Goal: Task Accomplishment & Management: Manage account settings

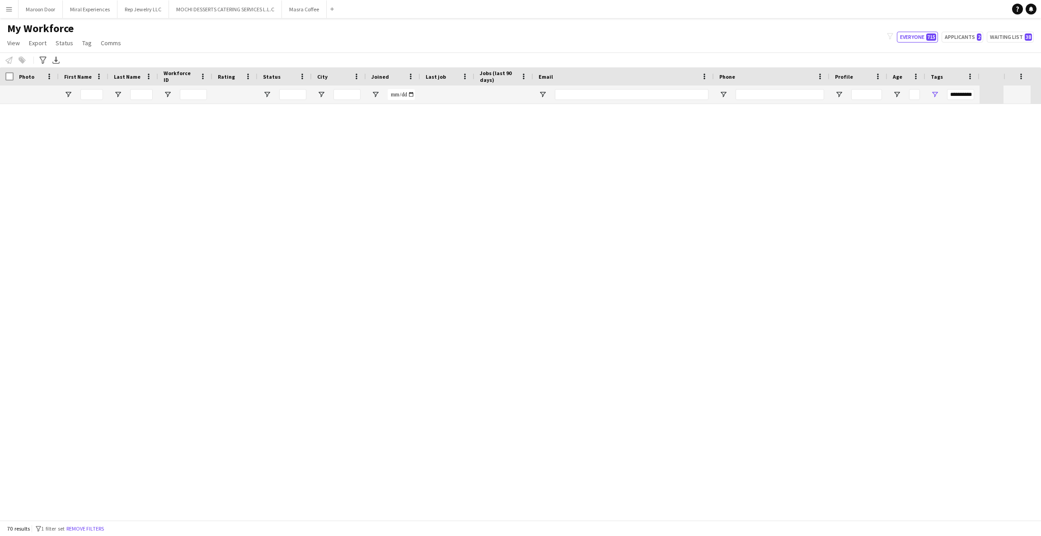
scroll to position [949, 0]
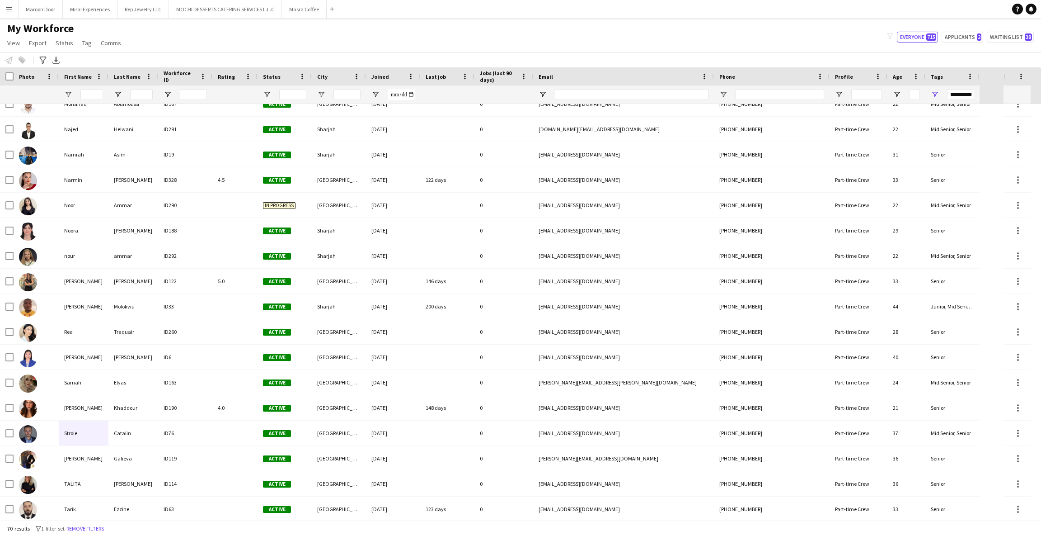
click at [3, 9] on button "Menu" at bounding box center [9, 9] width 18 height 18
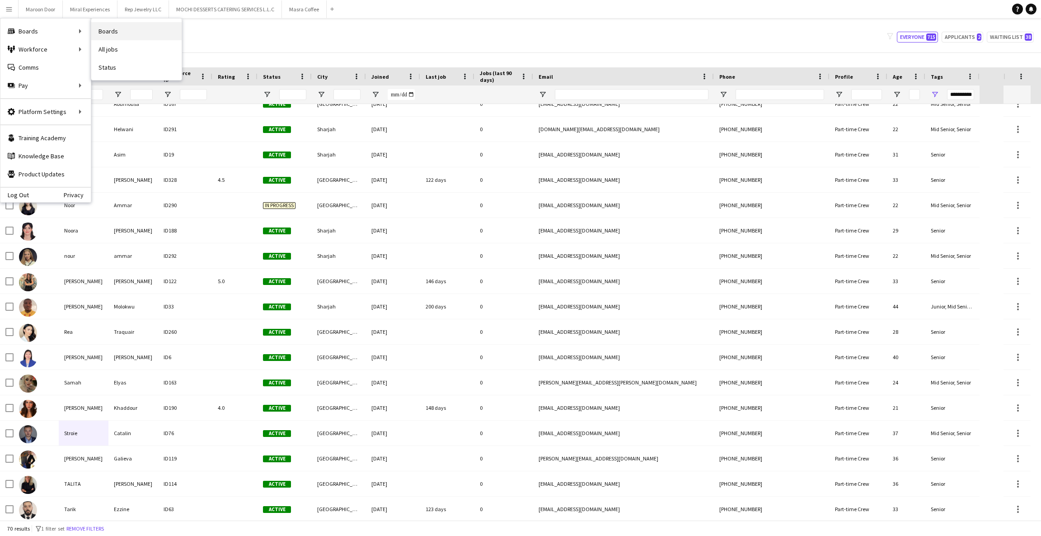
click at [106, 30] on link "Boards" at bounding box center [136, 31] width 90 height 18
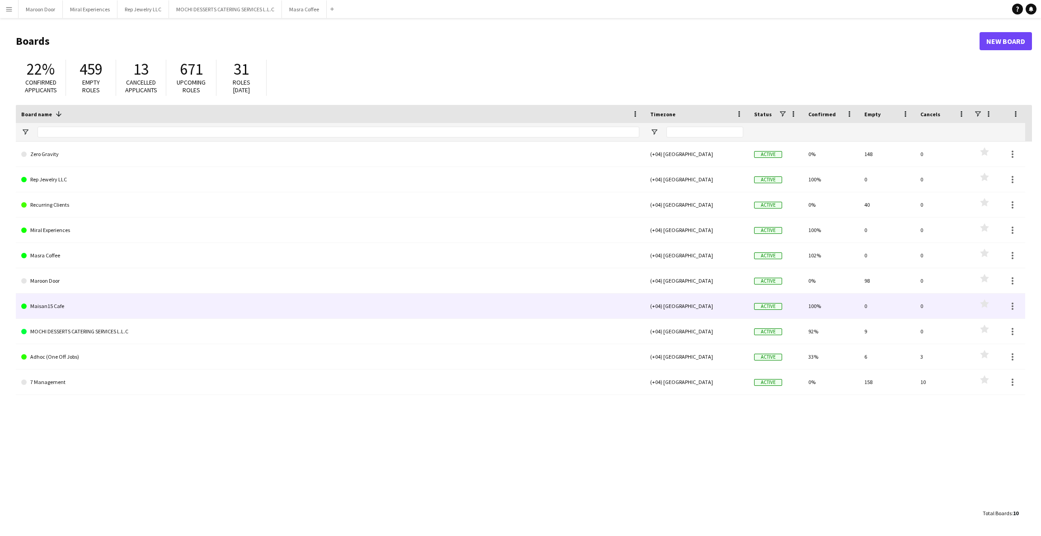
click at [48, 303] on link "Maisan15 Cafe" at bounding box center [330, 305] width 618 height 25
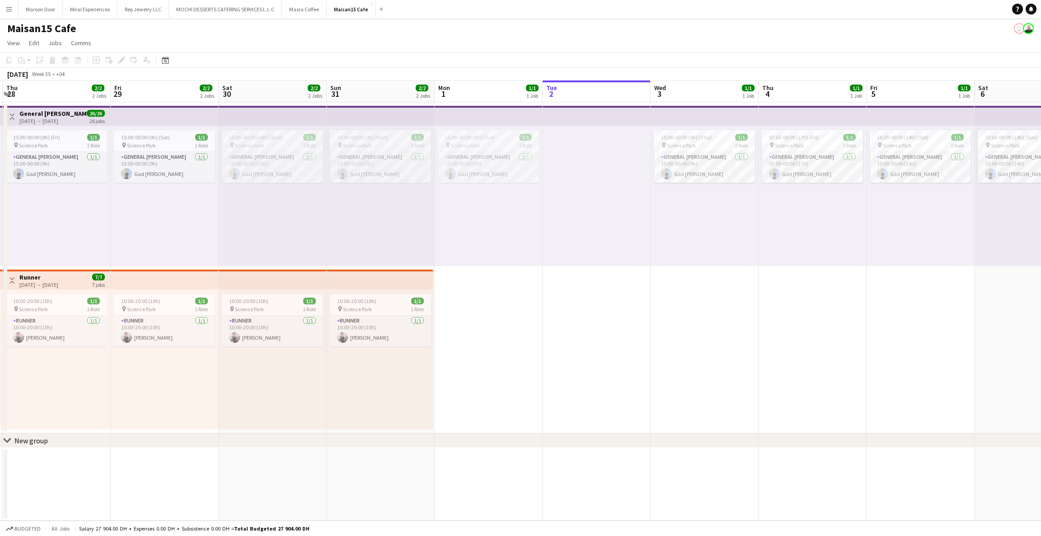
scroll to position [0, 248]
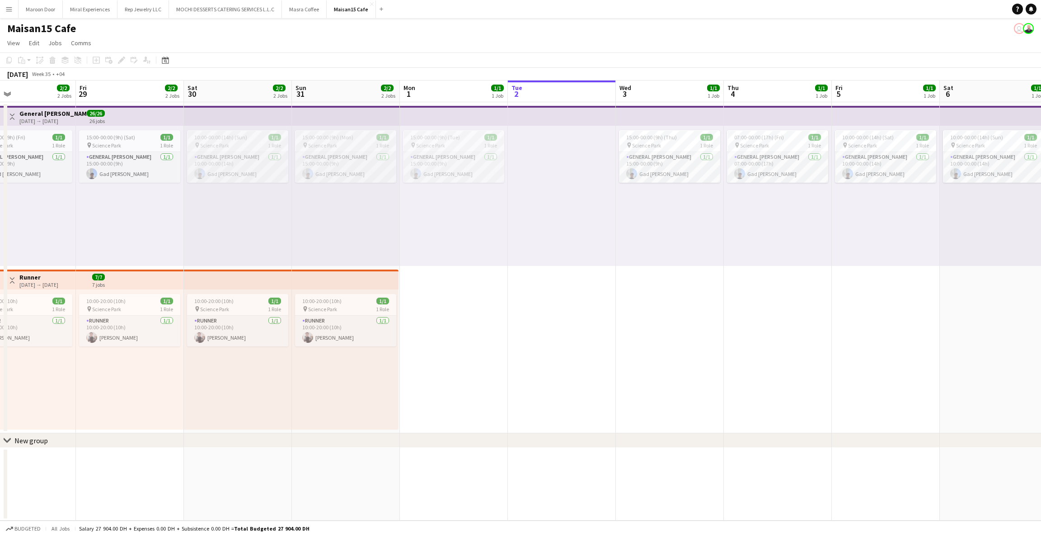
click at [240, 198] on div "10:00-00:00 (14h) (Sun) 1/1 pin Science Park 1 Role General [PERSON_NAME] [DATE…" at bounding box center [238, 196] width 108 height 140
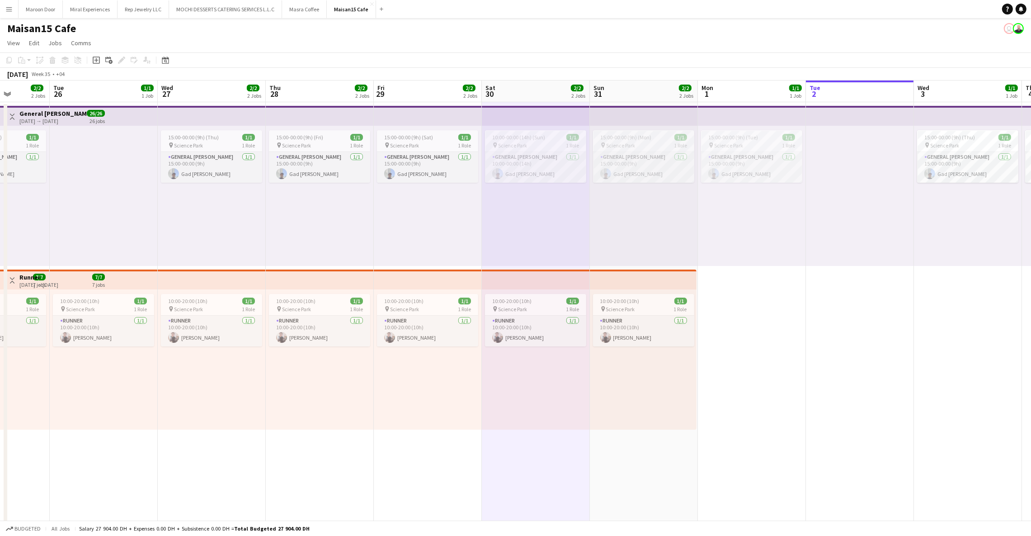
scroll to position [0, 402]
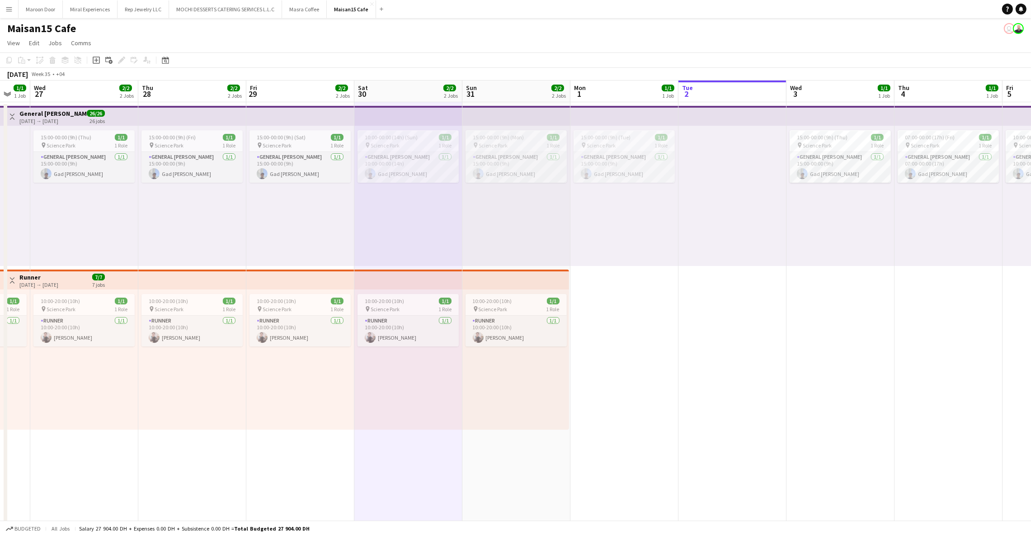
click at [484, 289] on div "10:00-20:00 (10h) 1/1 pin Science Park 1 Role Runner [DATE] 10:00-20:00 (10h) […" at bounding box center [515, 359] width 107 height 140
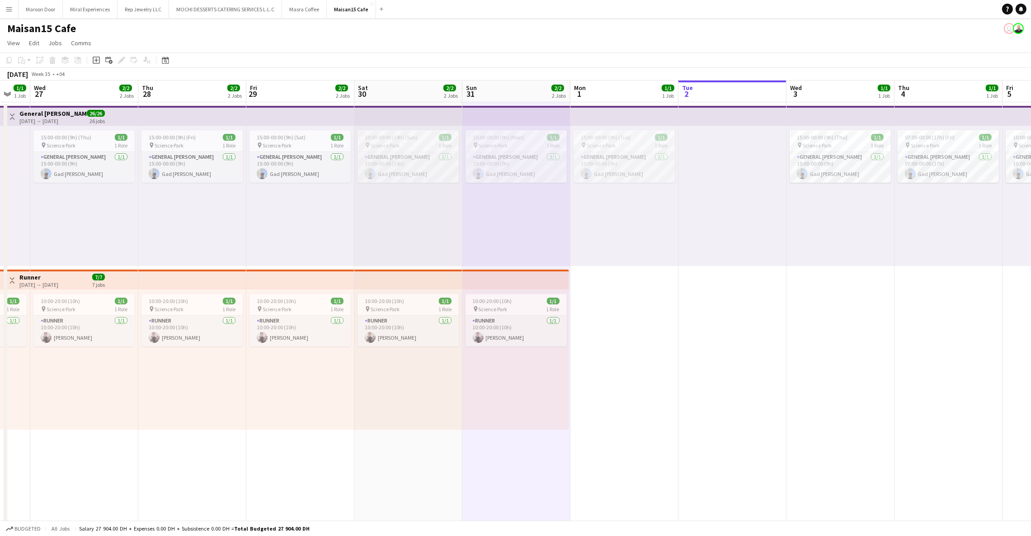
click at [475, 277] on app-top-bar at bounding box center [515, 279] width 107 height 20
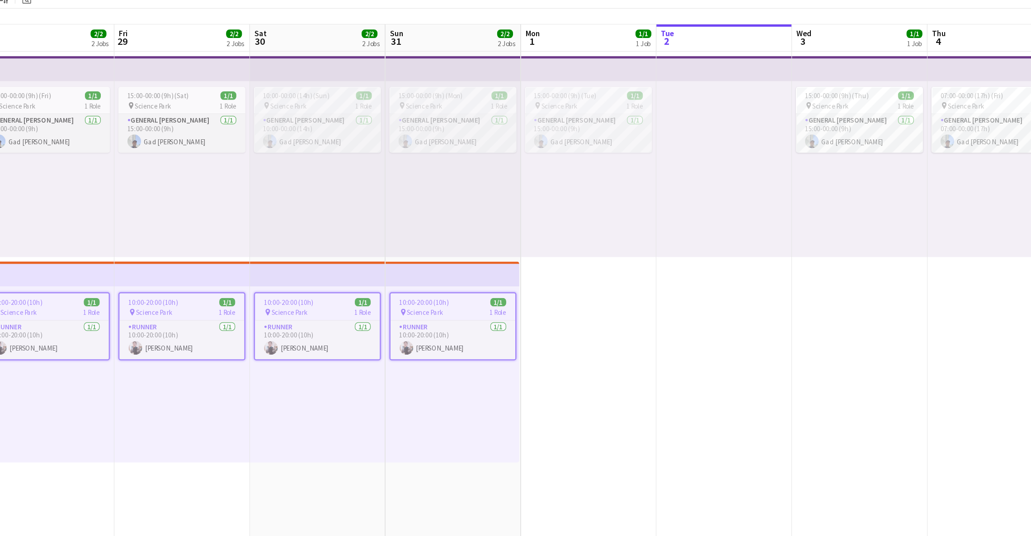
scroll to position [0, 305]
click at [720, 335] on app-date-cell at bounding box center [721, 431] width 108 height 658
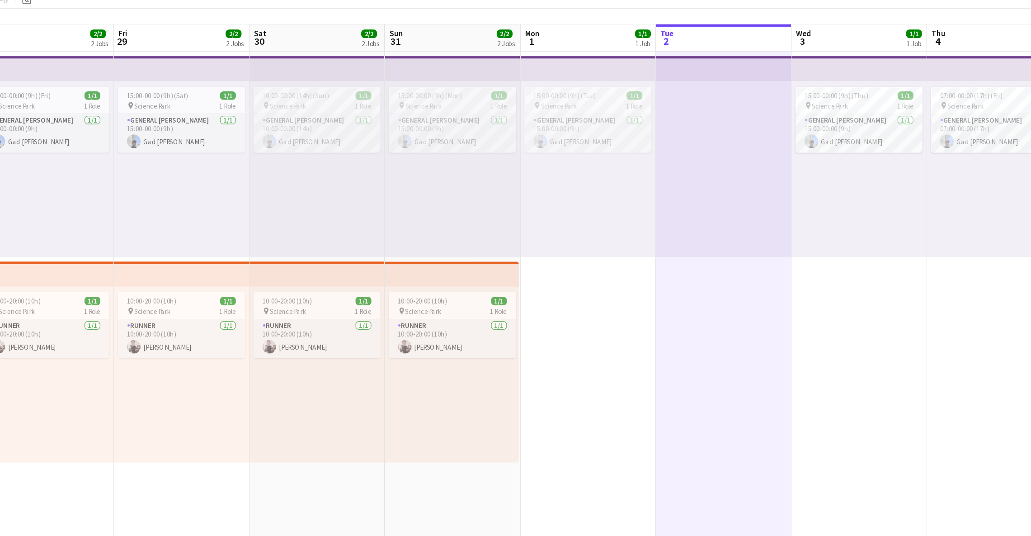
click at [406, 282] on app-top-bar at bounding box center [397, 279] width 108 height 20
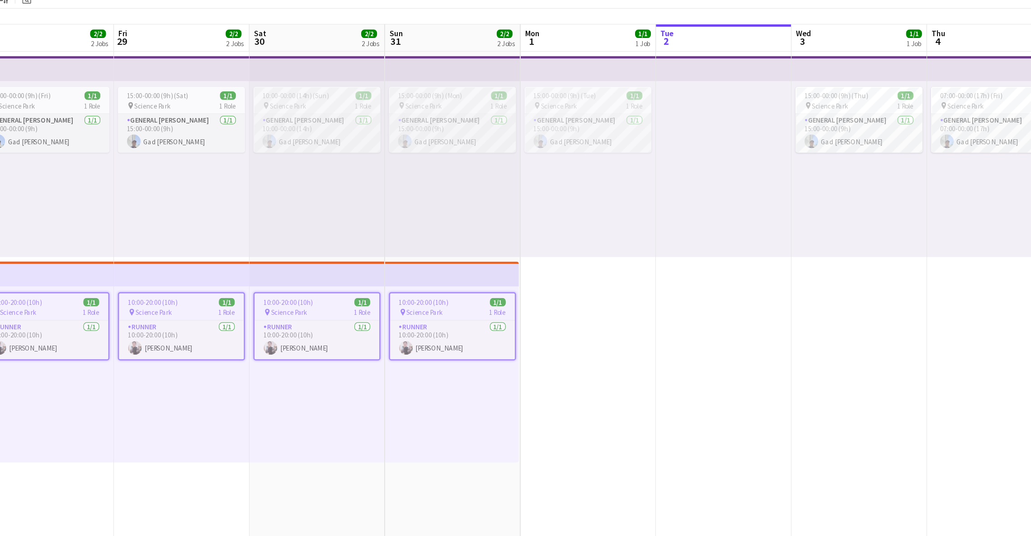
click at [699, 278] on app-date-cell at bounding box center [721, 431] width 108 height 658
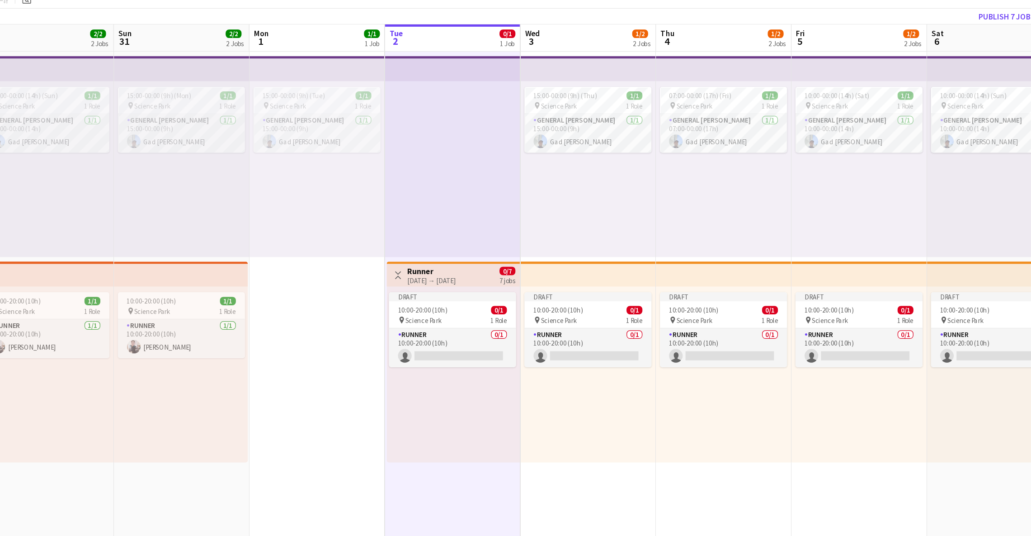
scroll to position [0, 288]
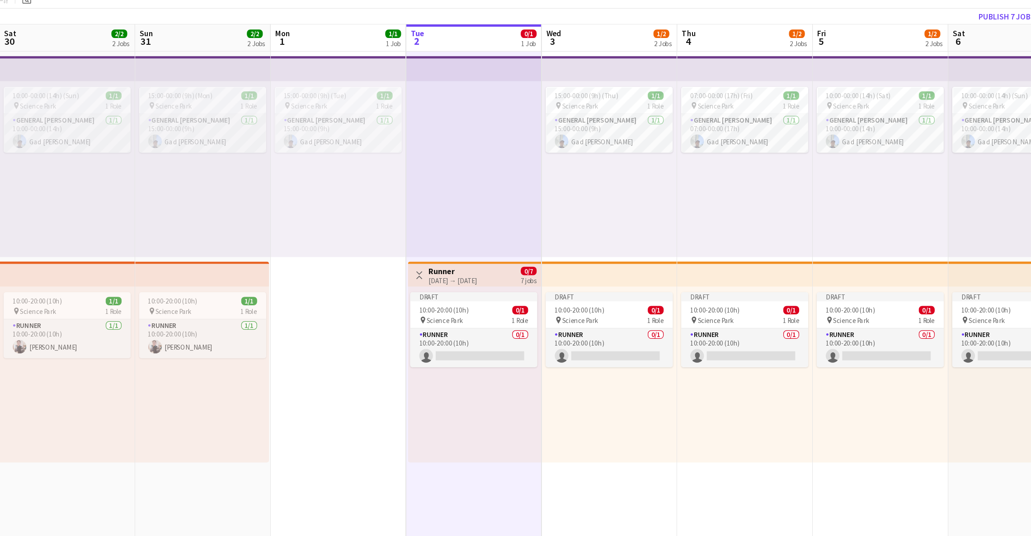
click at [626, 292] on div "Draft 10:00-20:00 (10h) 0/1 pin Science Park 1 Role Runner 0/1 10:00-20:00 (10h…" at bounding box center [630, 359] width 108 height 140
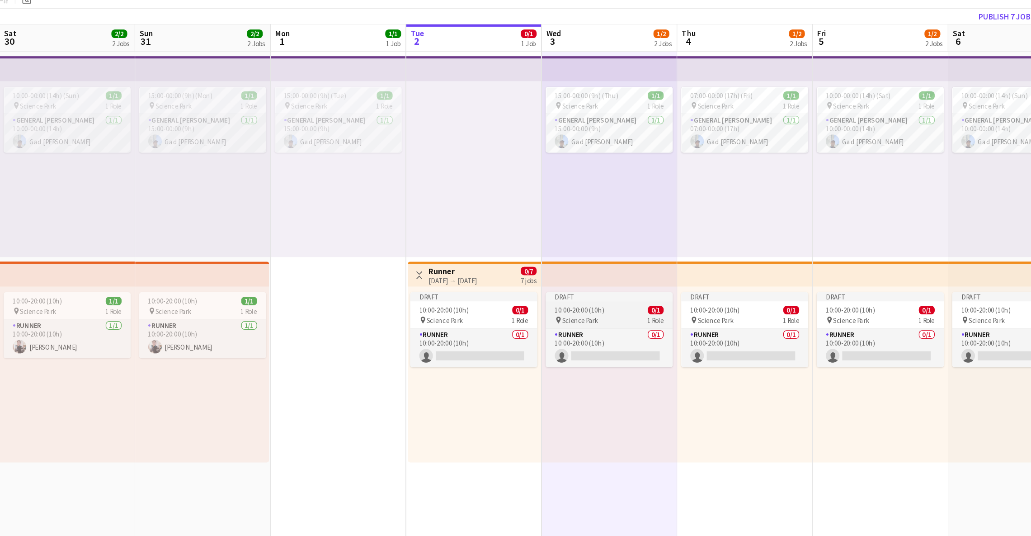
click at [624, 296] on div "Draft" at bounding box center [629, 297] width 101 height 7
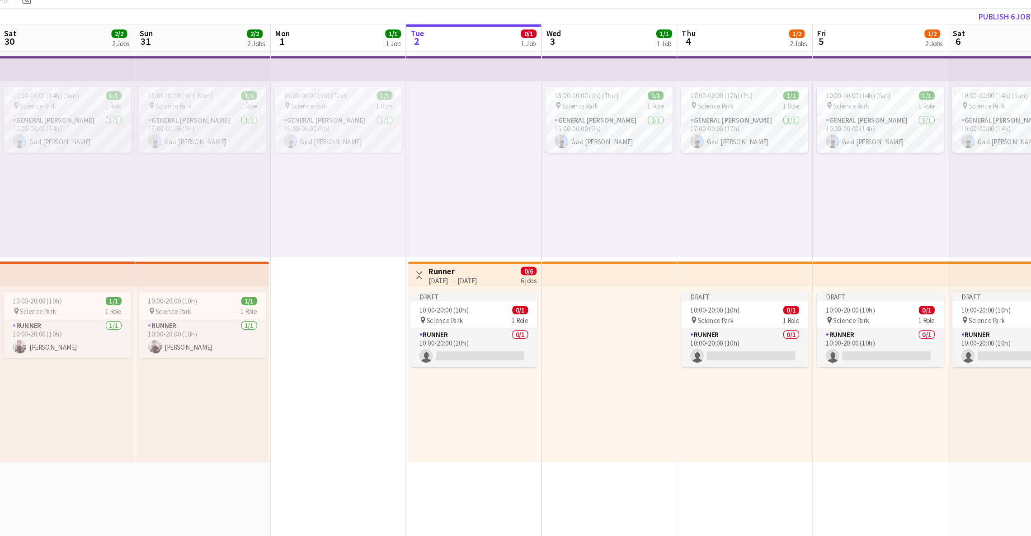
scroll to position [0, 315]
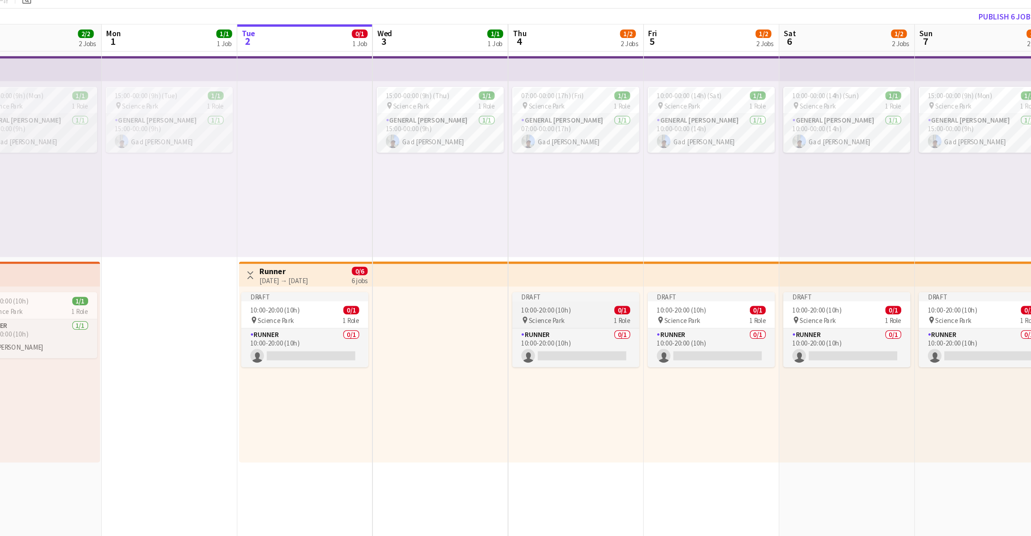
click at [602, 308] on div "10:00-20:00 (10h) 0/1" at bounding box center [602, 308] width 101 height 7
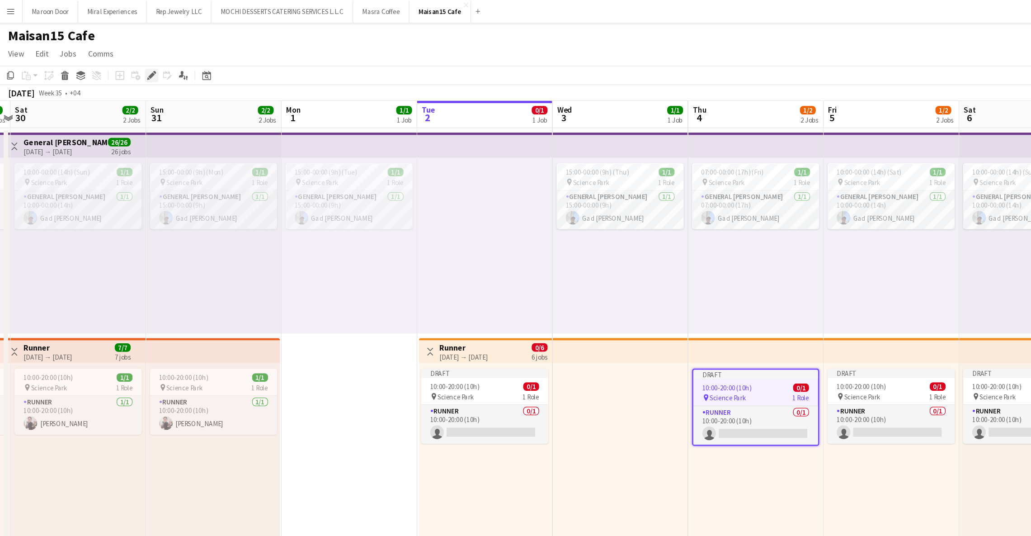
click at [123, 58] on icon at bounding box center [124, 57] width 2 height 2
click at [120, 60] on icon at bounding box center [121, 60] width 5 height 5
click at [122, 59] on icon at bounding box center [121, 60] width 5 height 5
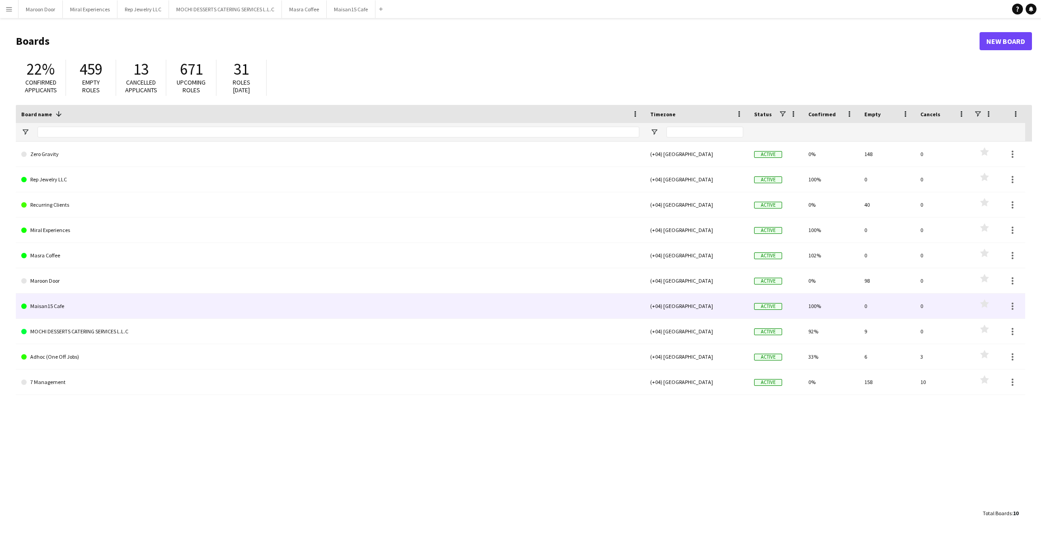
click at [82, 309] on link "Maisan15 Cafe" at bounding box center [330, 305] width 618 height 25
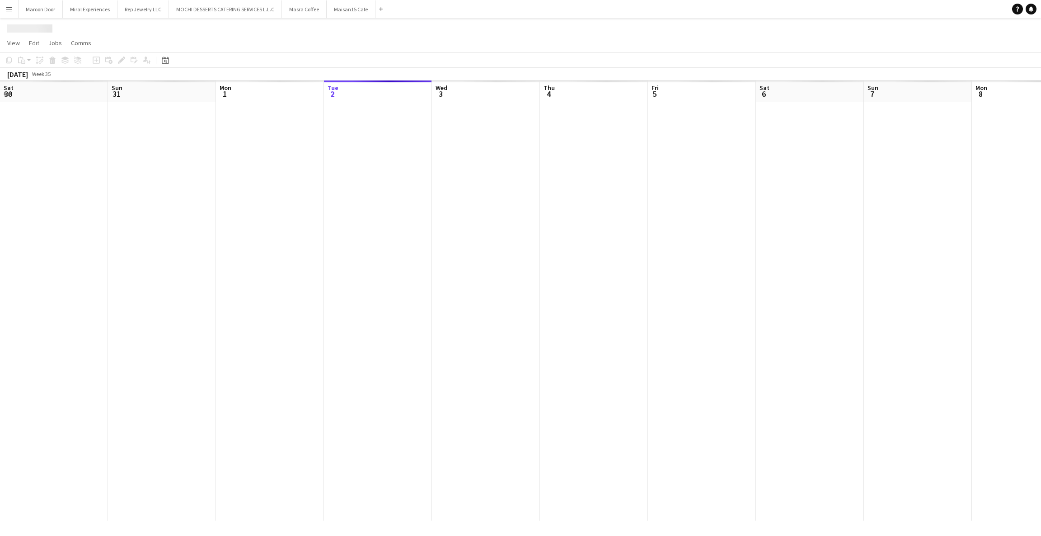
scroll to position [0, 216]
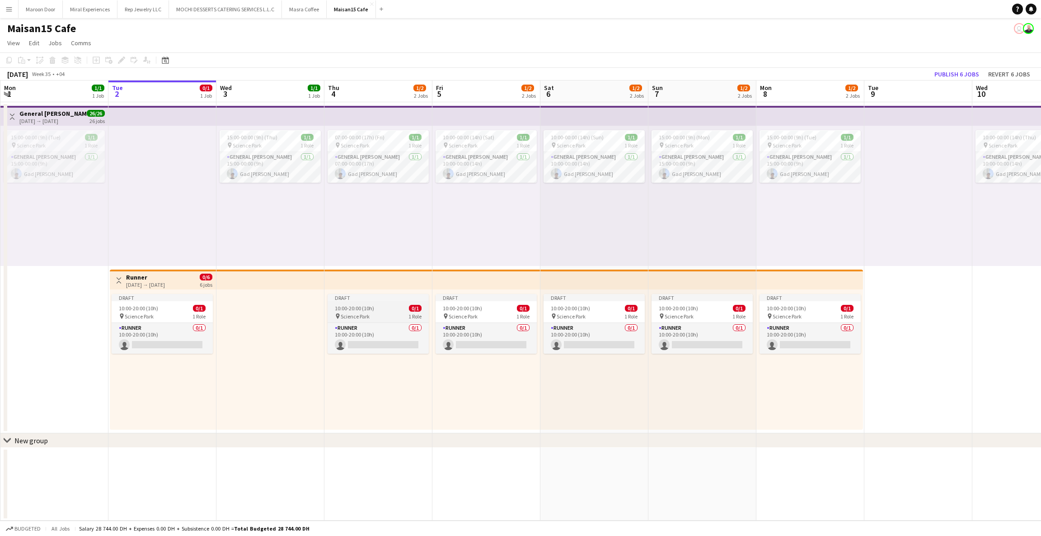
click at [372, 299] on div "Draft" at bounding box center [378, 297] width 101 height 7
click at [120, 60] on icon at bounding box center [121, 60] width 5 height 5
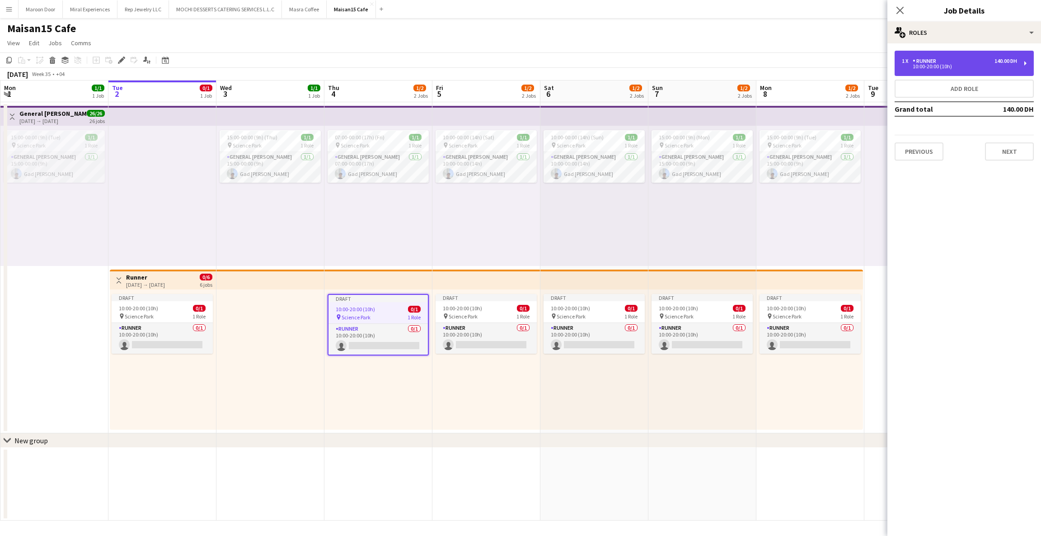
click at [1009, 60] on div "140.00 DH" at bounding box center [1006, 61] width 23 height 6
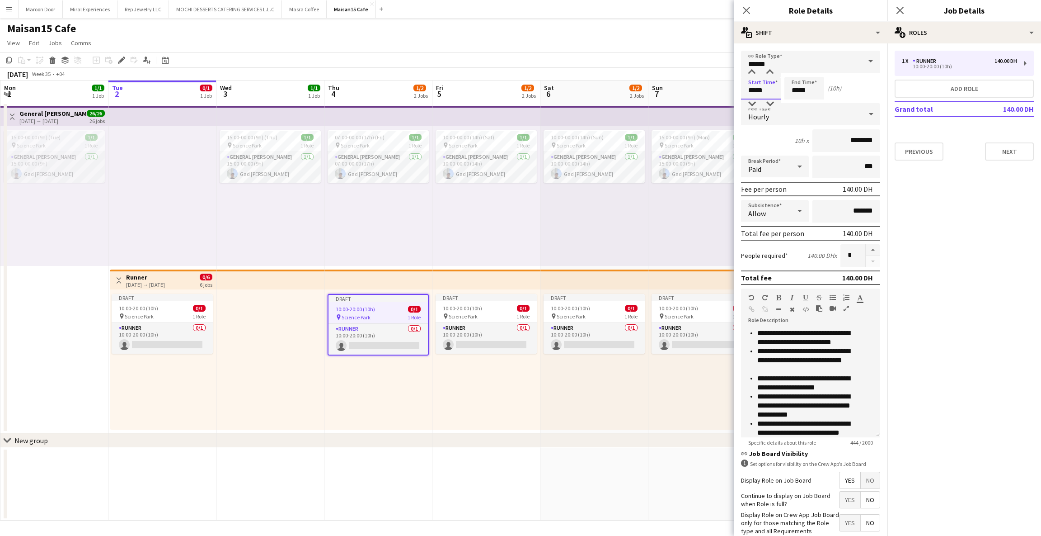
click at [751, 92] on input "*****" at bounding box center [761, 88] width 40 height 23
type input "*****"
click at [794, 89] on input "*****" at bounding box center [805, 88] width 40 height 23
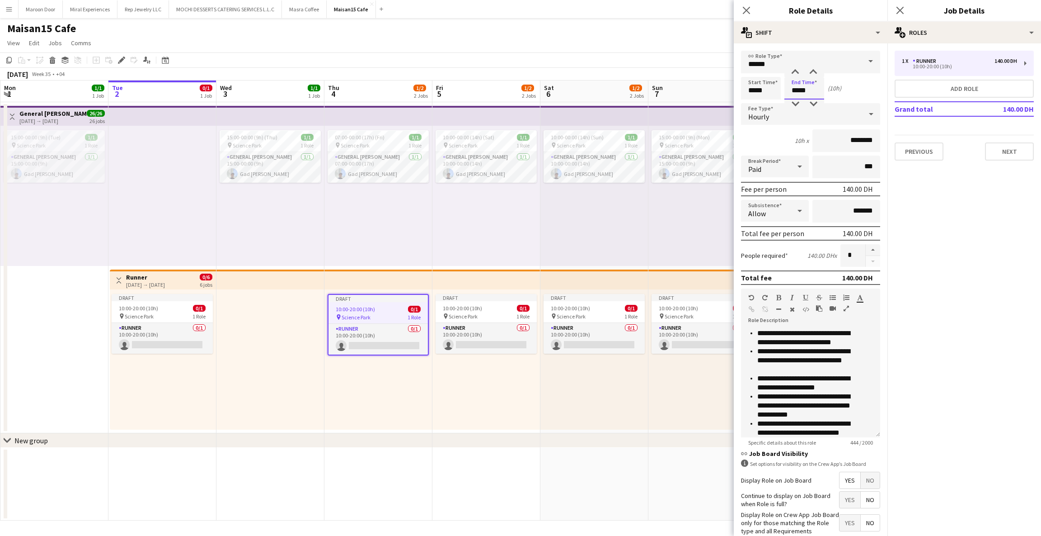
scroll to position [67, 0]
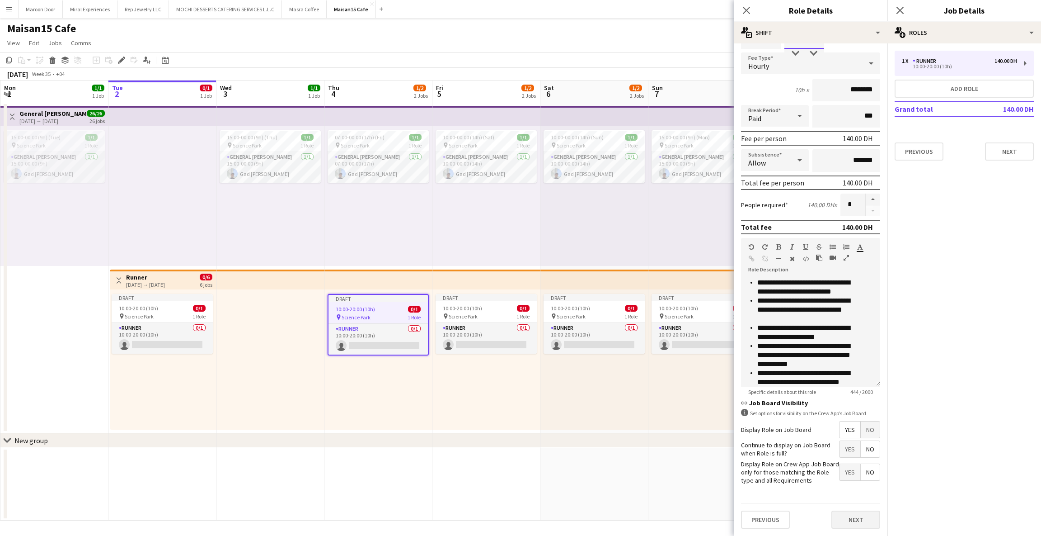
type input "*****"
click at [842, 521] on button "Next" at bounding box center [856, 519] width 49 height 18
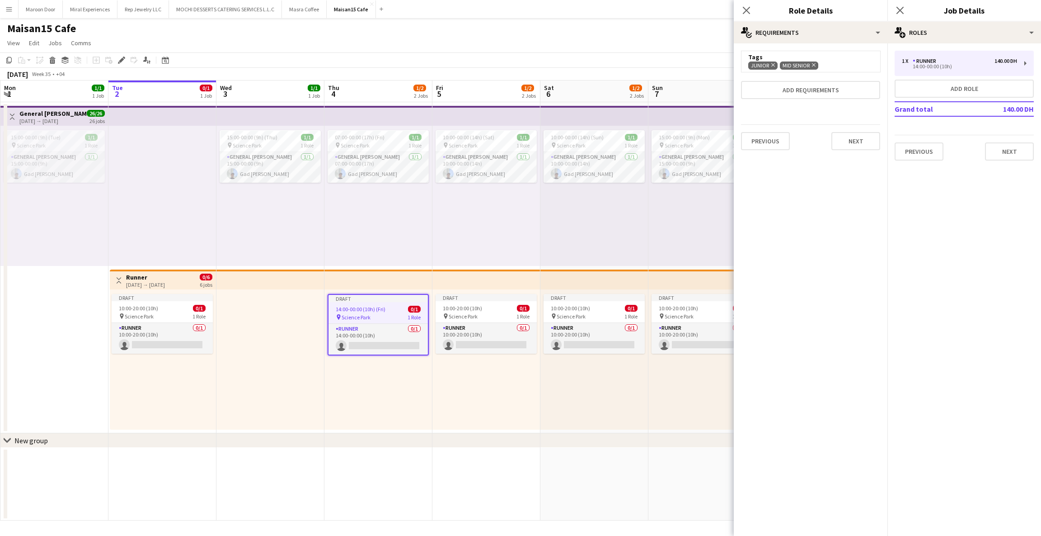
scroll to position [0, 0]
click at [749, 13] on icon "Close pop-in" at bounding box center [746, 10] width 9 height 9
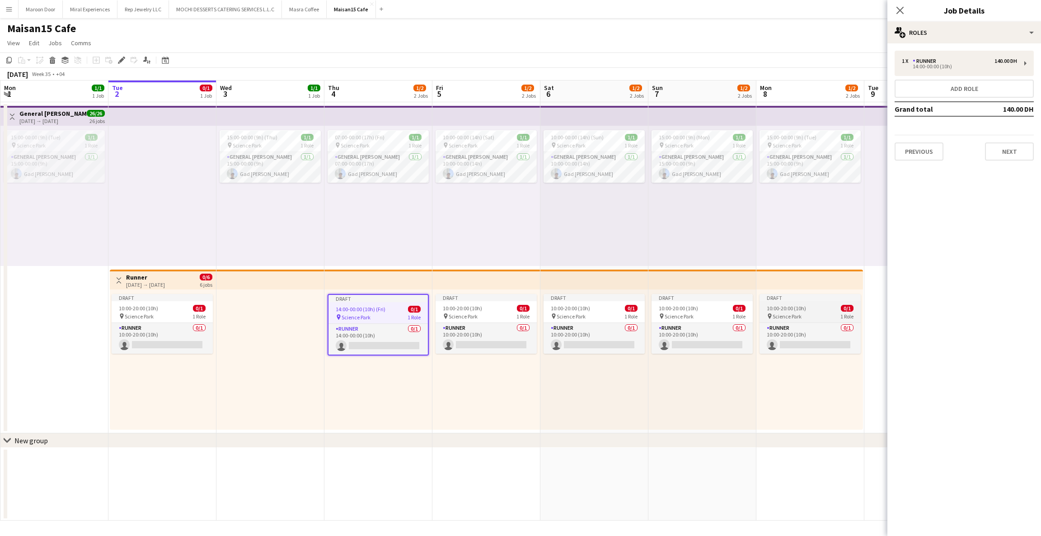
click at [790, 294] on div "Draft" at bounding box center [810, 297] width 101 height 7
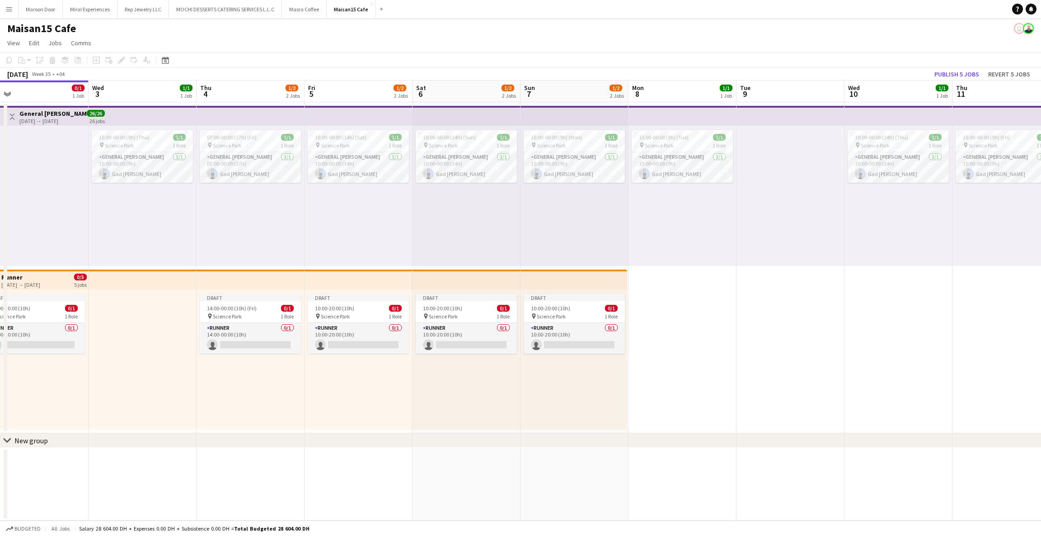
scroll to position [0, 345]
click at [604, 282] on app-top-bar at bounding box center [572, 279] width 107 height 20
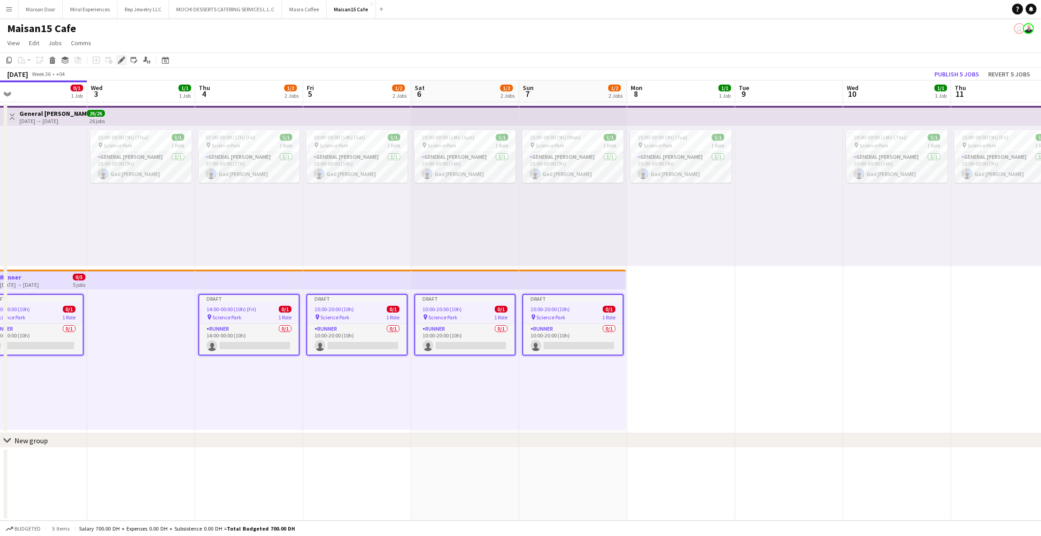
click at [119, 56] on icon "Edit" at bounding box center [121, 59] width 7 height 7
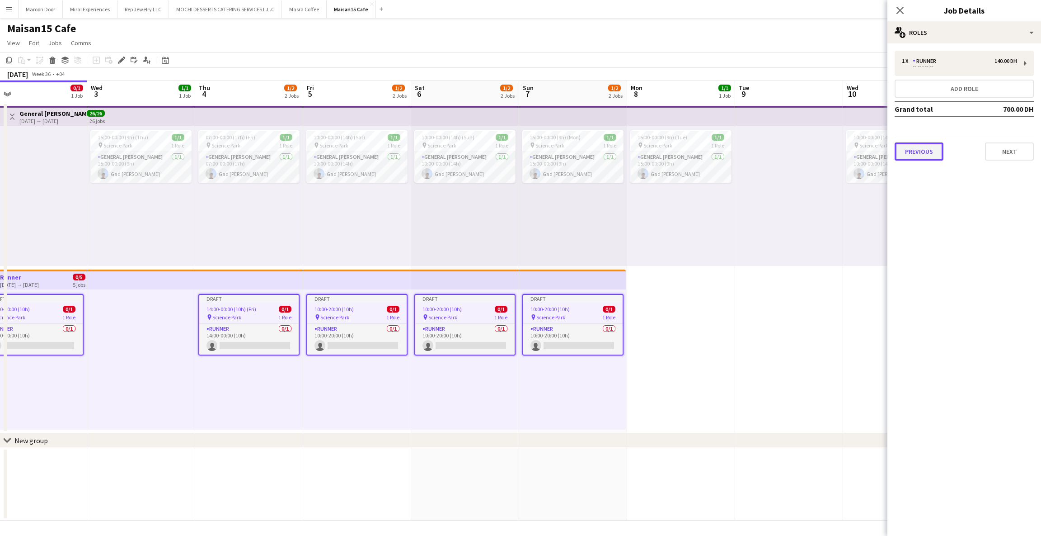
click at [931, 149] on button "Previous" at bounding box center [919, 151] width 49 height 18
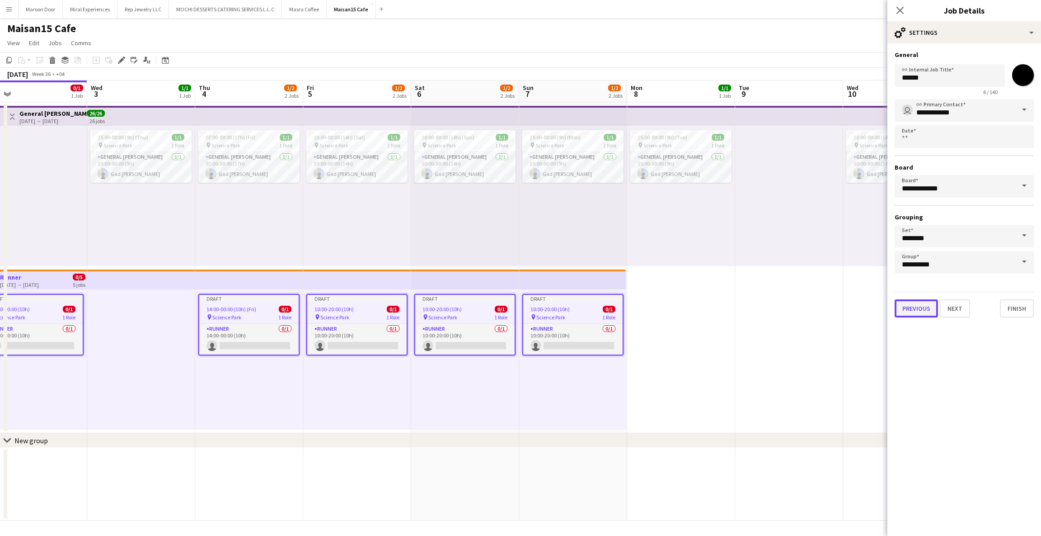
click at [904, 299] on button "Previous" at bounding box center [916, 308] width 43 height 18
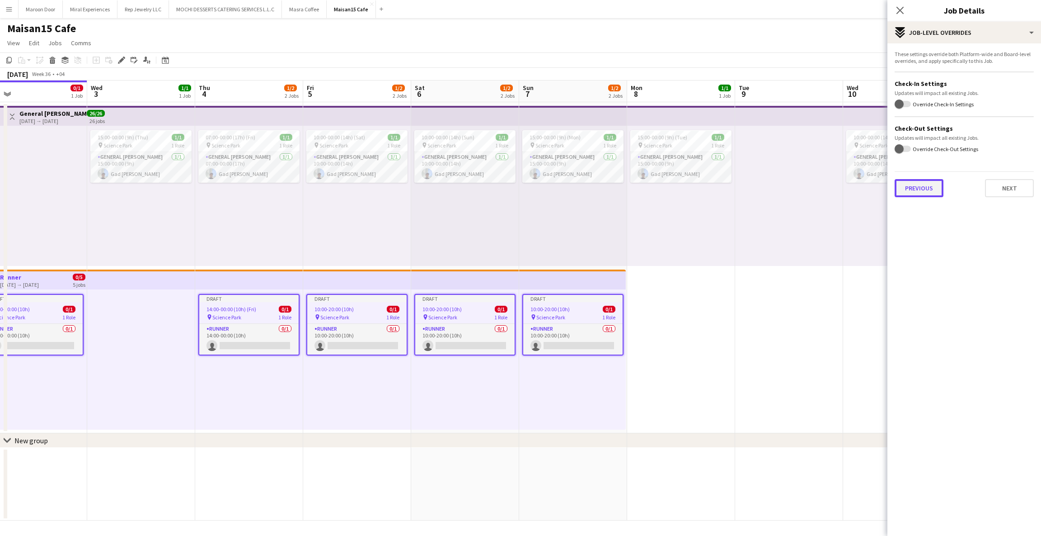
click at [932, 190] on button "Previous" at bounding box center [919, 188] width 49 height 18
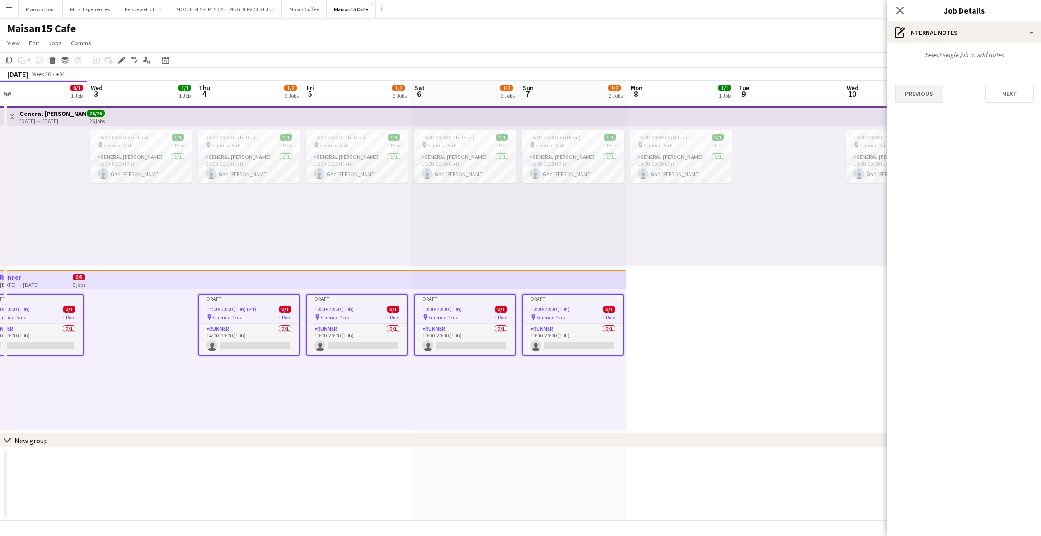
drag, startPoint x: 917, startPoint y: 102, endPoint x: 918, endPoint y: 88, distance: 14.5
click at [918, 88] on div "Select single job to add notes Previous Next" at bounding box center [965, 76] width 154 height 66
click at [918, 88] on button "Previous" at bounding box center [919, 94] width 49 height 18
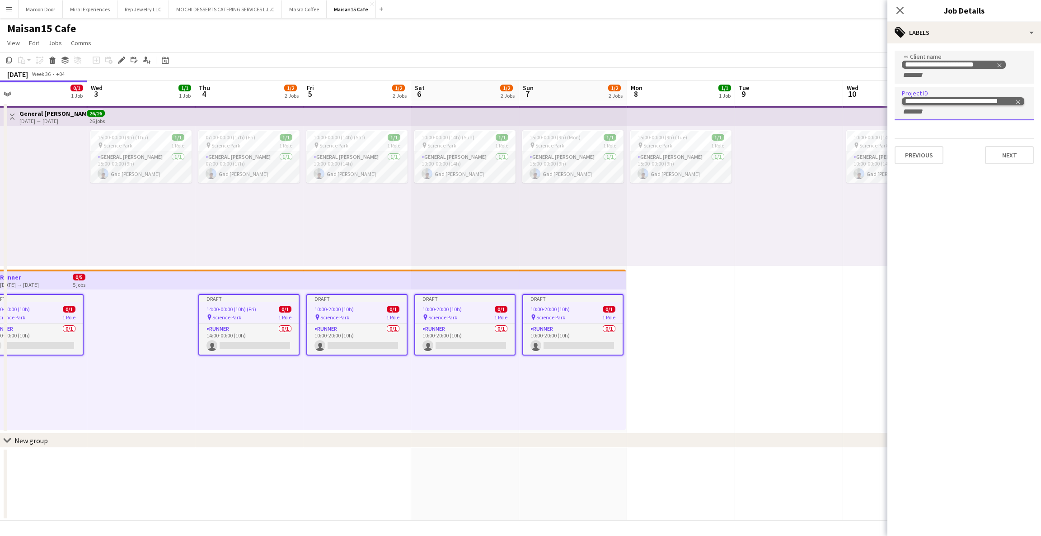
click at [1017, 101] on icon "Remove tag" at bounding box center [1018, 102] width 6 height 6
click at [999, 138] on button "Next" at bounding box center [1009, 145] width 49 height 18
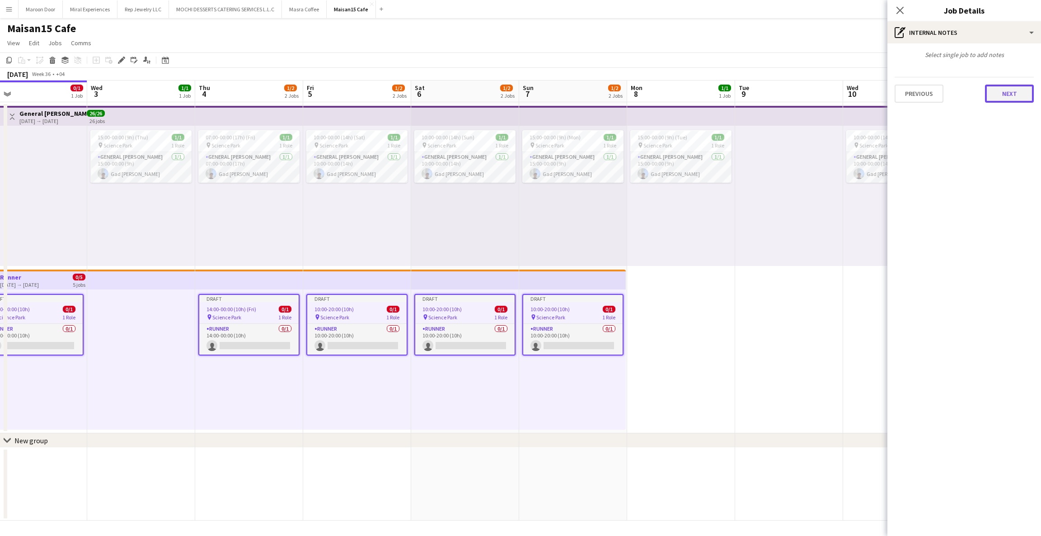
click at [1011, 99] on button "Next" at bounding box center [1009, 94] width 49 height 18
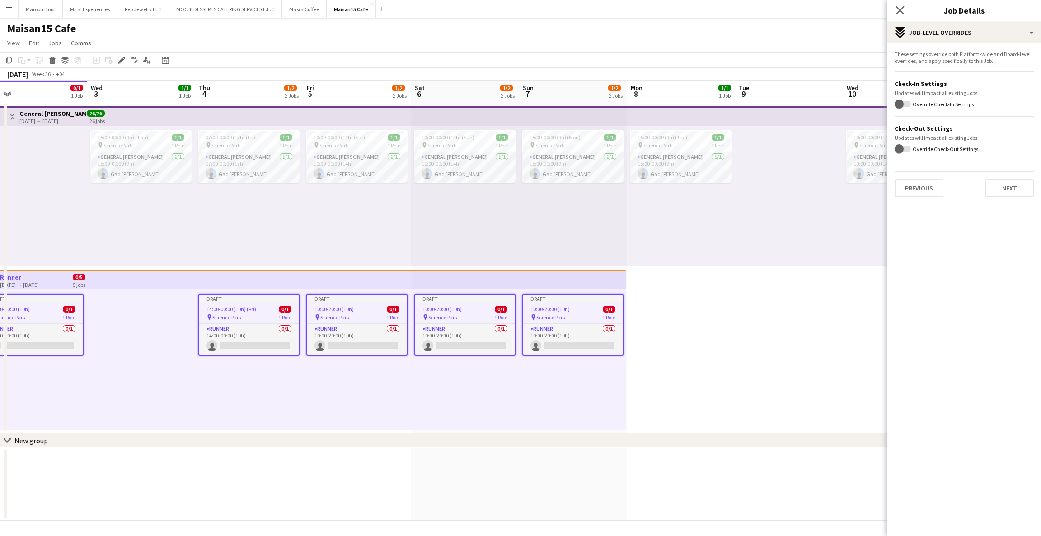
click at [898, 5] on app-icon "Close pop-in" at bounding box center [900, 10] width 13 height 13
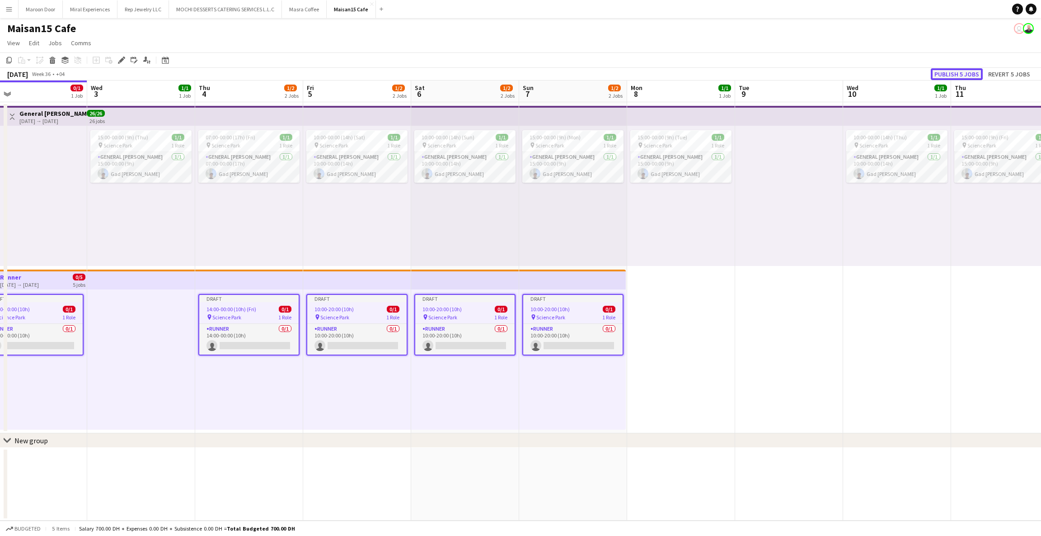
click at [964, 75] on button "Publish 5 jobs" at bounding box center [957, 74] width 52 height 12
click at [367, 277] on app-top-bar at bounding box center [357, 279] width 108 height 20
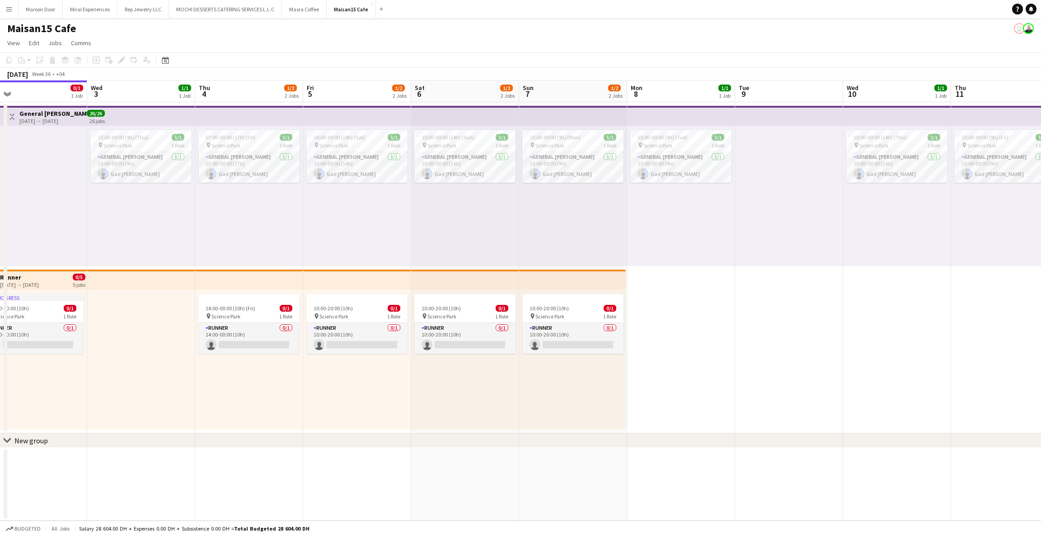
click at [361, 277] on app-top-bar at bounding box center [357, 279] width 108 height 20
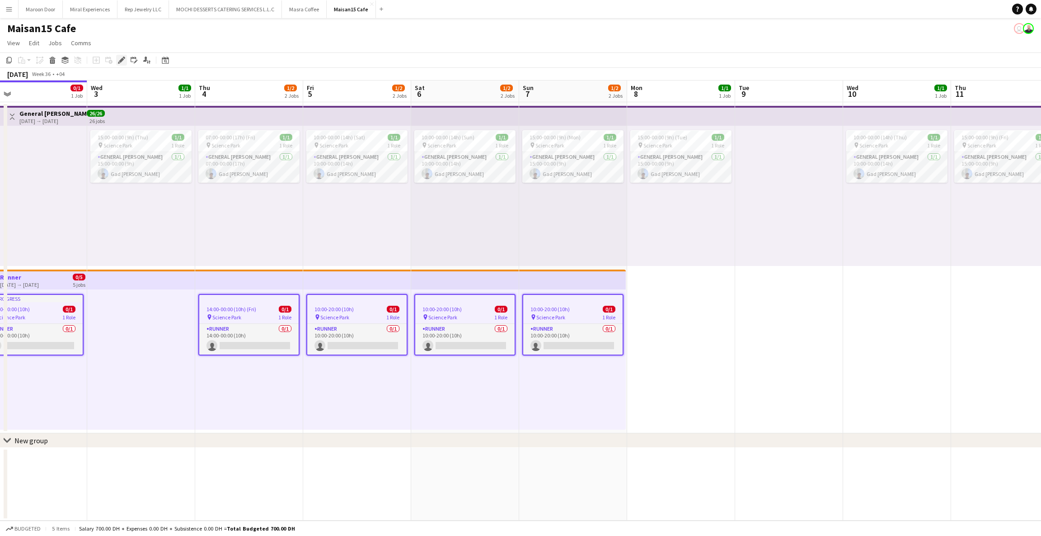
click at [123, 57] on icon at bounding box center [124, 57] width 2 height 2
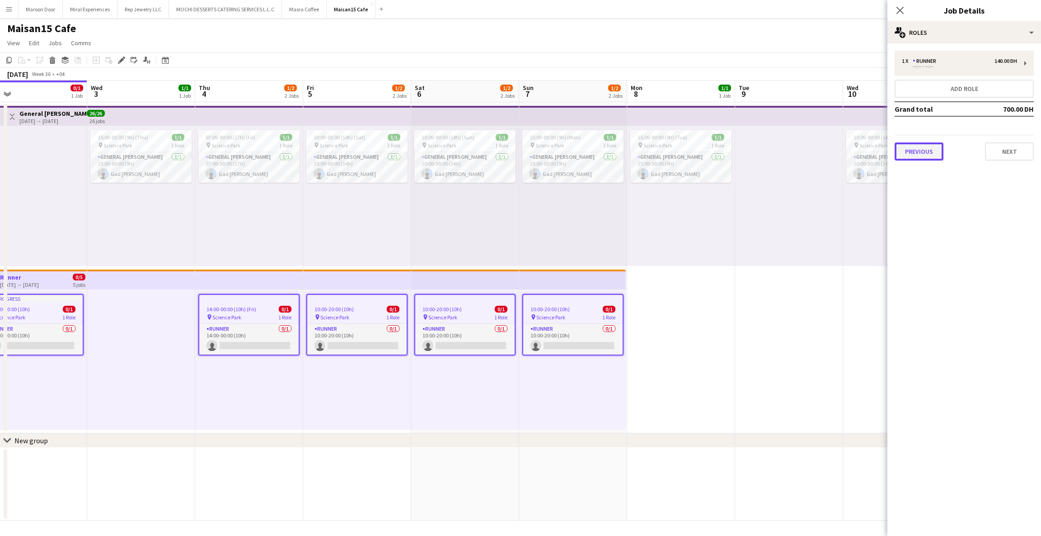
click at [918, 149] on button "Previous" at bounding box center [919, 151] width 49 height 18
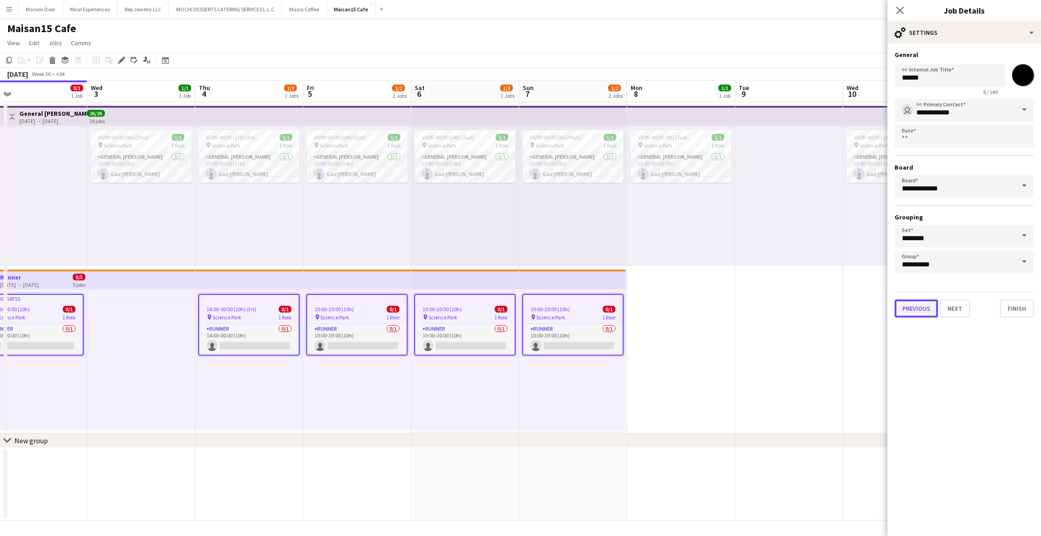
click at [910, 299] on button "Previous" at bounding box center [916, 308] width 43 height 18
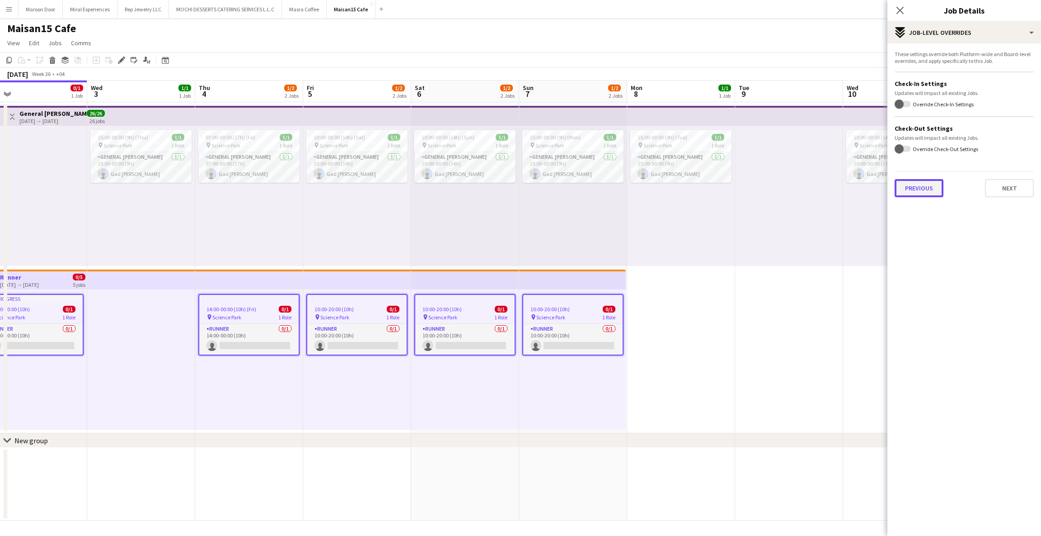
click at [913, 183] on button "Previous" at bounding box center [919, 188] width 49 height 18
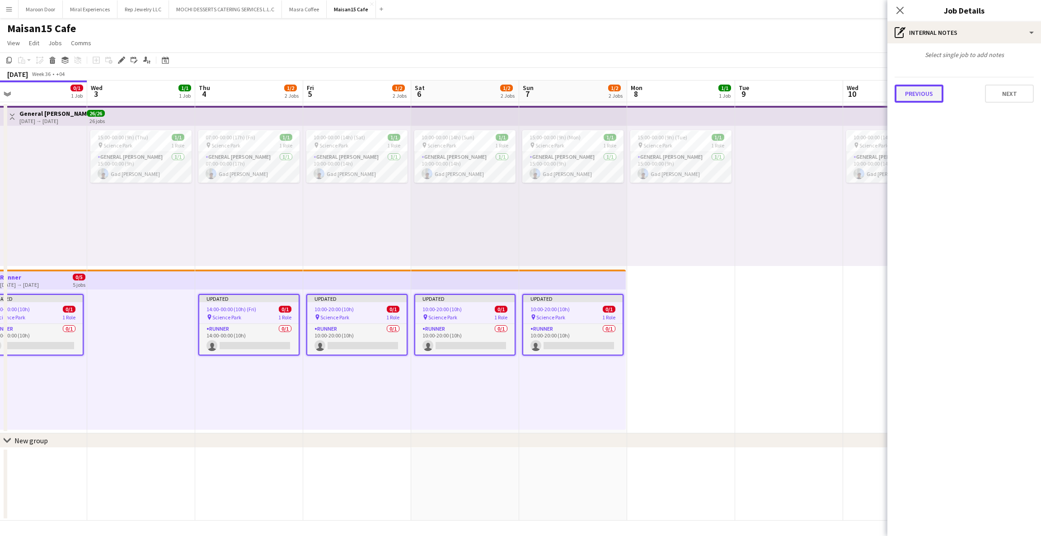
click at [924, 94] on button "Previous" at bounding box center [919, 94] width 49 height 18
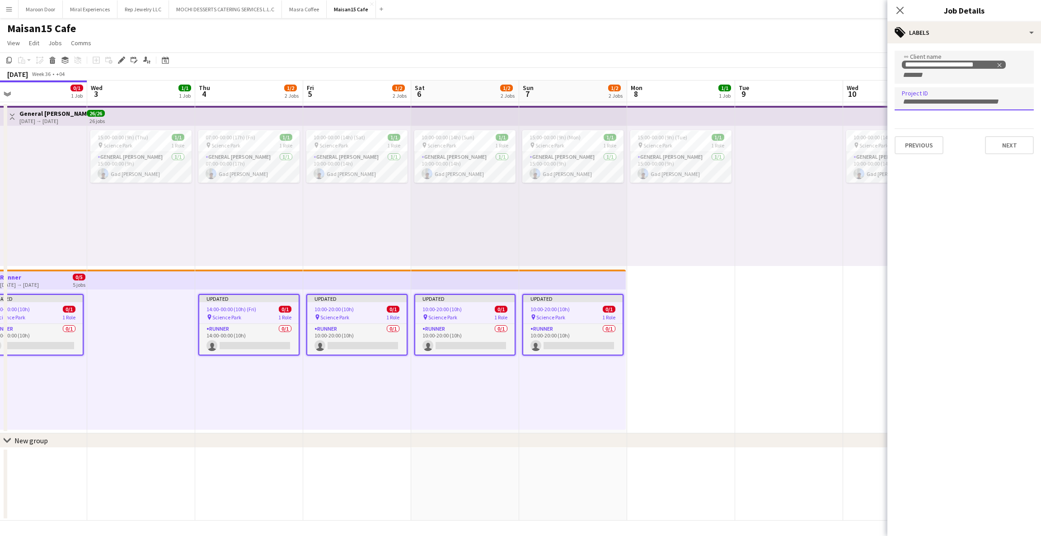
click at [937, 93] on div at bounding box center [964, 98] width 139 height 23
paste input "**********"
type input "**********"
click at [1003, 137] on button "Next" at bounding box center [1009, 145] width 49 height 18
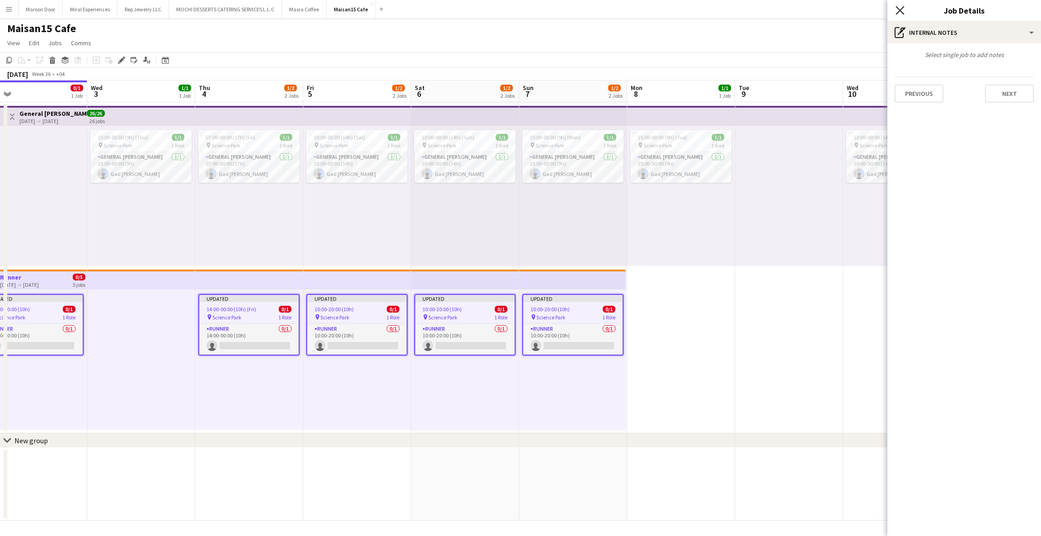
click at [899, 9] on icon "Close pop-in" at bounding box center [900, 10] width 9 height 9
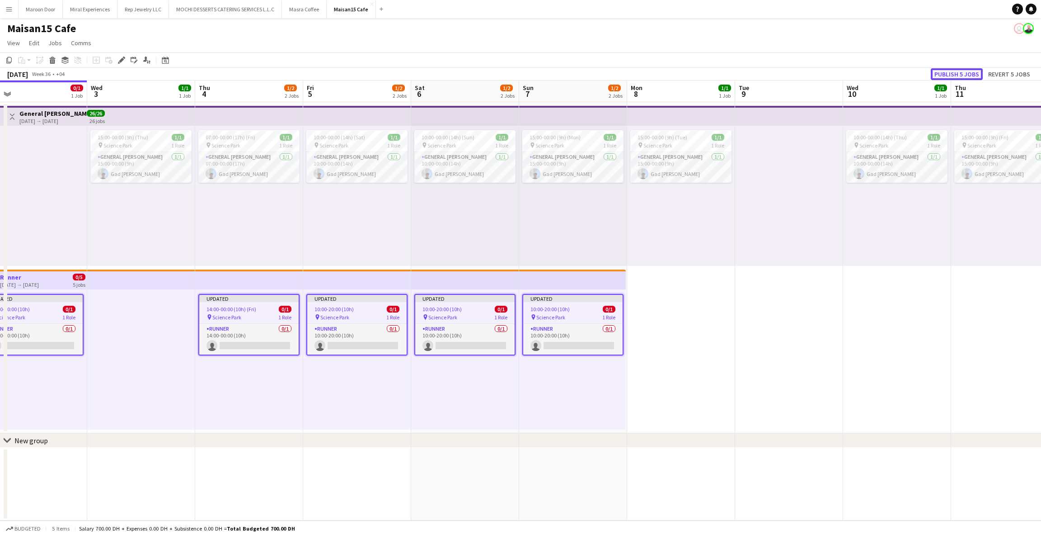
click at [958, 74] on button "Publish 5 jobs" at bounding box center [957, 74] width 52 height 12
click at [458, 134] on span "10:00-00:00 (14h) (Sun)" at bounding box center [448, 137] width 53 height 7
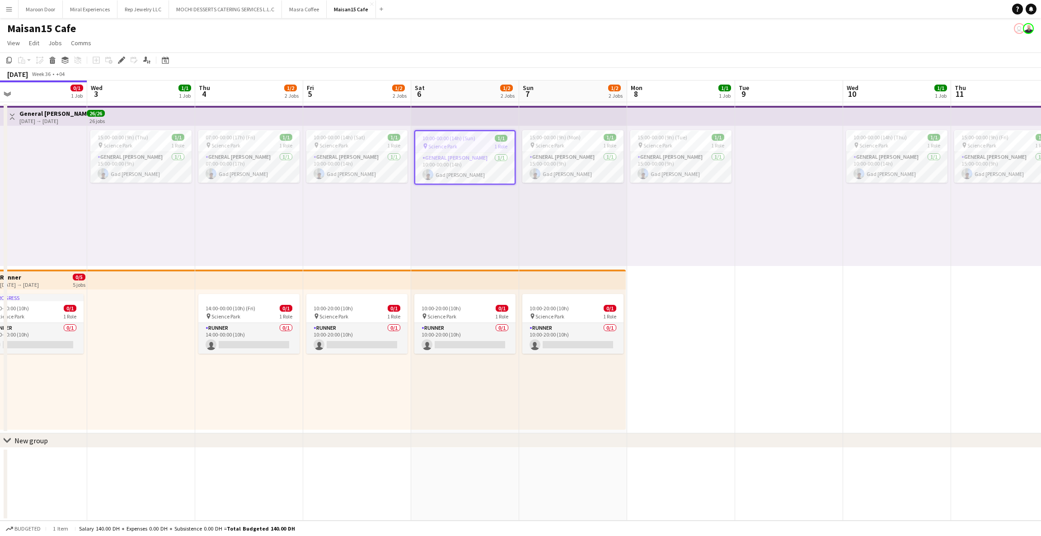
click at [456, 119] on app-top-bar at bounding box center [465, 116] width 108 height 20
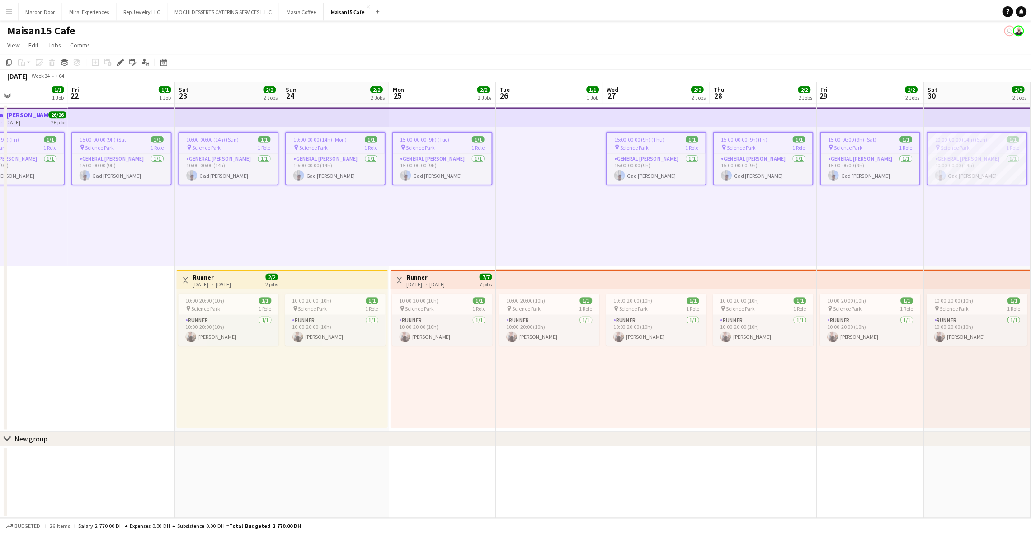
scroll to position [0, 252]
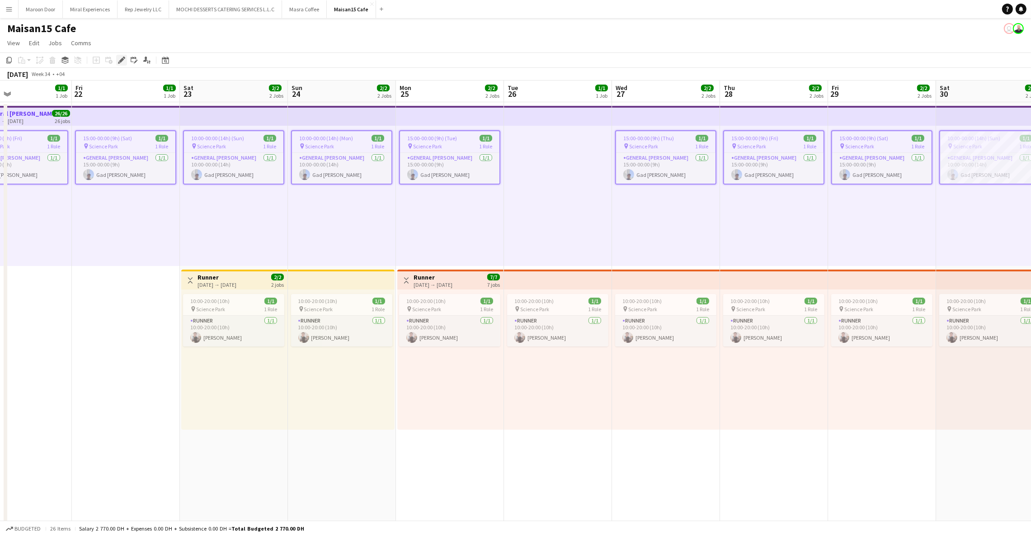
click at [119, 64] on div "Edit" at bounding box center [121, 60] width 11 height 11
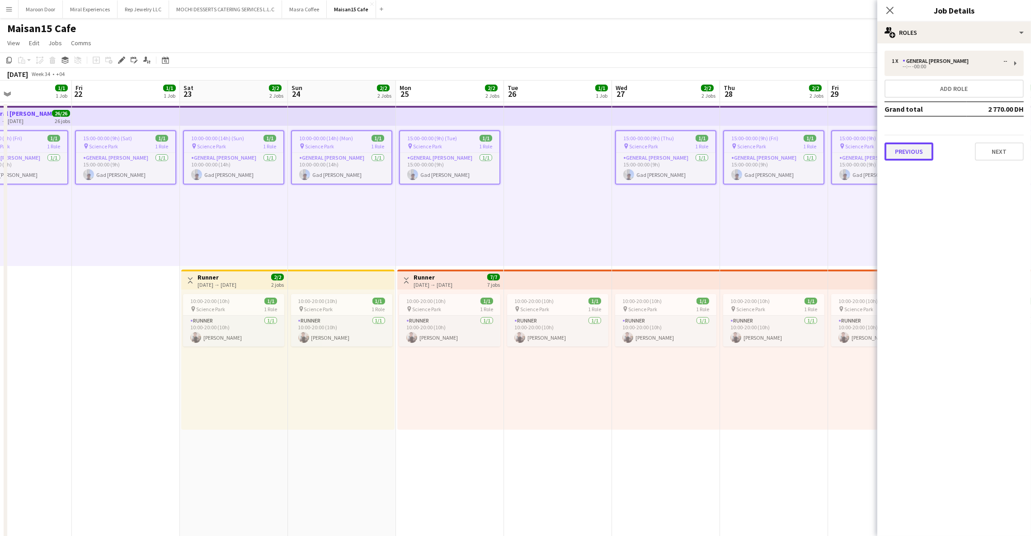
click at [918, 155] on button "Previous" at bounding box center [908, 151] width 49 height 18
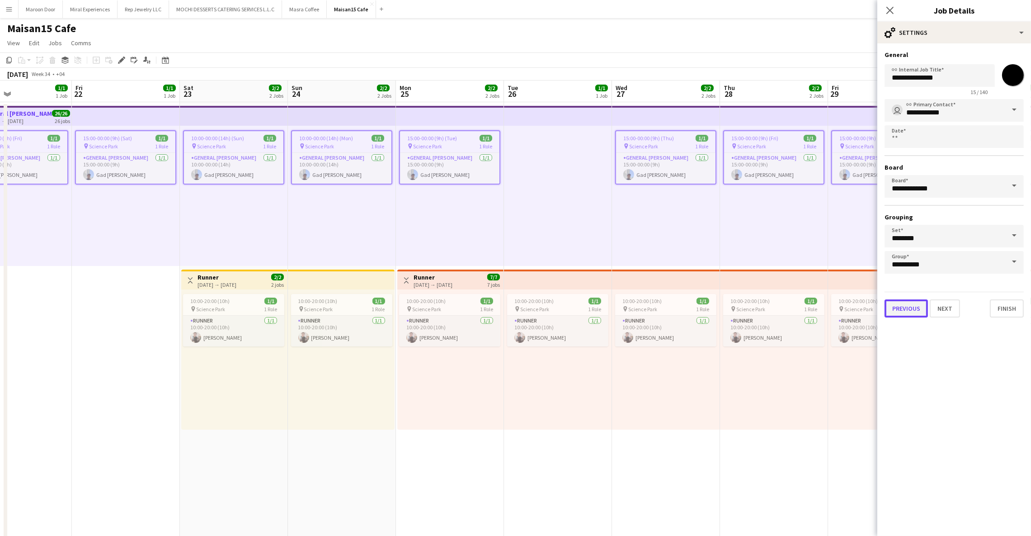
click at [895, 302] on button "Previous" at bounding box center [905, 308] width 43 height 18
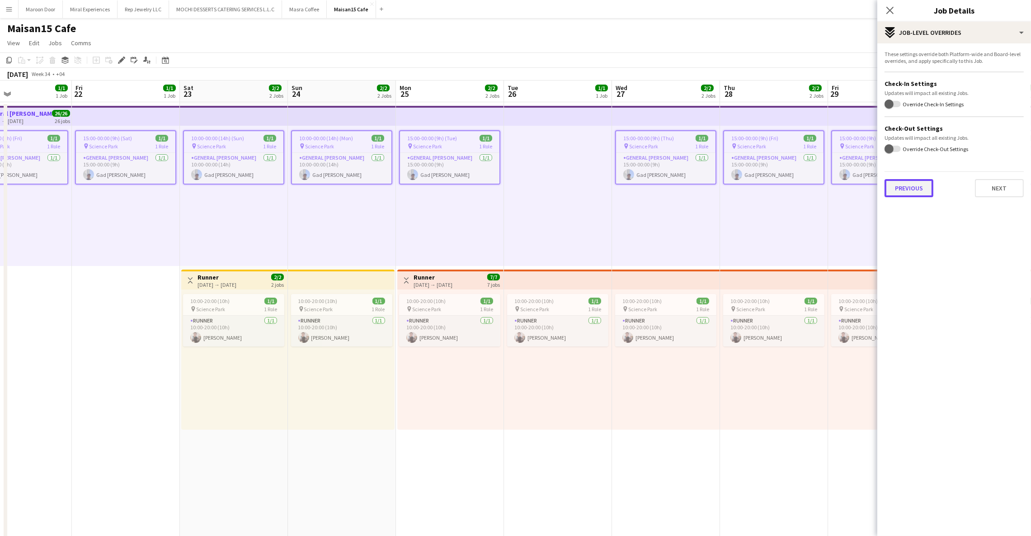
click at [903, 185] on button "Previous" at bounding box center [908, 188] width 49 height 18
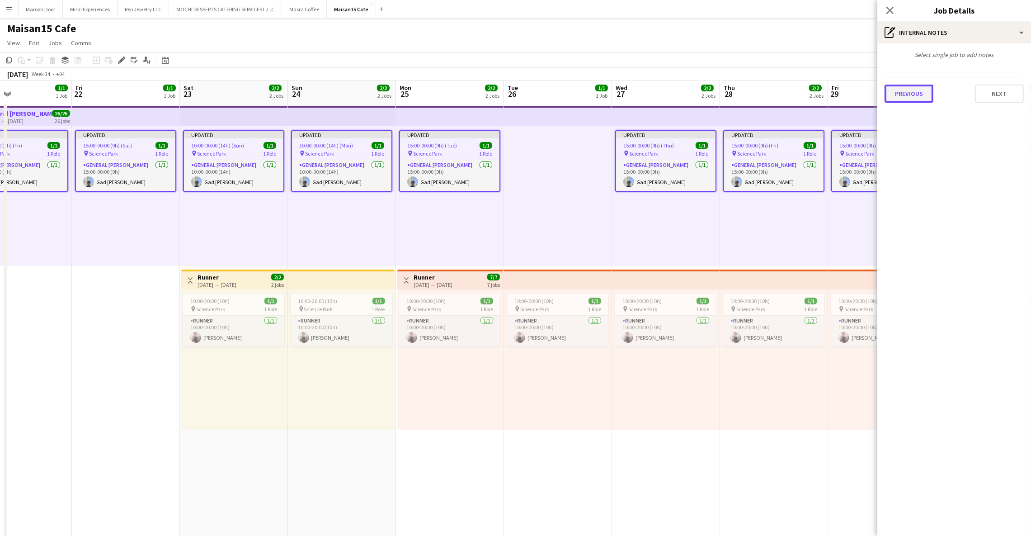
click at [913, 96] on button "Previous" at bounding box center [908, 94] width 49 height 18
